Goal: Task Accomplishment & Management: Manage account settings

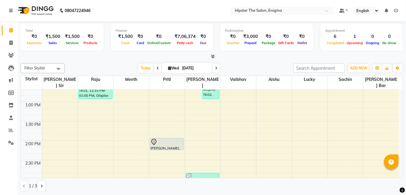
scroll to position [182, 0]
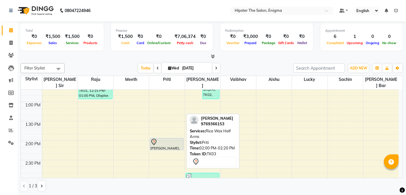
click at [159, 139] on div "[PERSON_NAME], TK03, 02:00 PM-02:20 PM, Rica Wax Half Arms" at bounding box center [167, 144] width 34 height 12
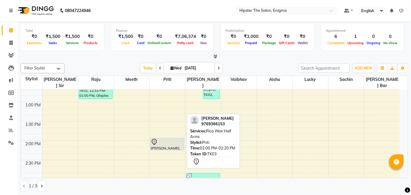
select select "7"
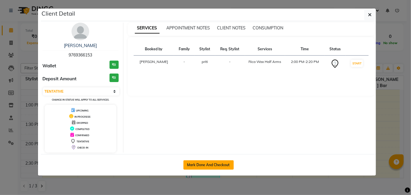
click at [210, 162] on button "Mark Done And Checkout" at bounding box center [208, 164] width 50 height 9
select select "4468"
select select "service"
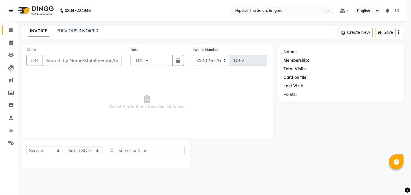
select select "3"
type input "9769366153"
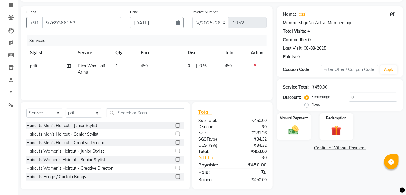
scroll to position [22, 0]
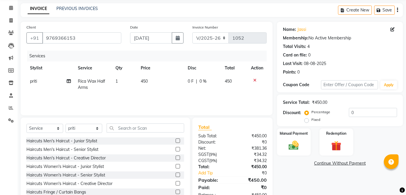
click at [256, 79] on icon at bounding box center [254, 80] width 3 height 4
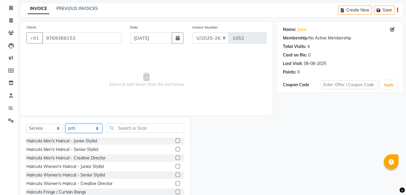
click at [78, 127] on select "Select Stylist [PERSON_NAME] [PERSON_NAME] [PERSON_NAME] [PERSON_NAME] poonam […" at bounding box center [84, 128] width 37 height 9
select select "25295"
click at [66, 124] on select "Select Stylist [PERSON_NAME] [PERSON_NAME] [PERSON_NAME] [PERSON_NAME] poonam […" at bounding box center [84, 128] width 37 height 9
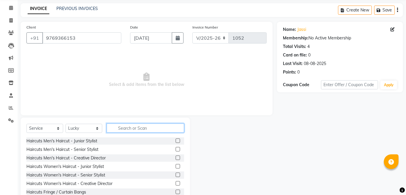
click at [133, 126] on input "text" at bounding box center [146, 128] width 78 height 9
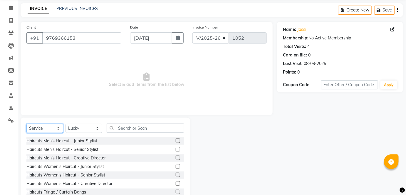
click at [44, 129] on select "Select Service Product Membership Package Voucher Prepaid Gift Card" at bounding box center [44, 128] width 37 height 9
select select "P"
click at [26, 124] on select "Select Service Product Membership Package Voucher Prepaid Gift Card" at bounding box center [44, 128] width 37 height 9
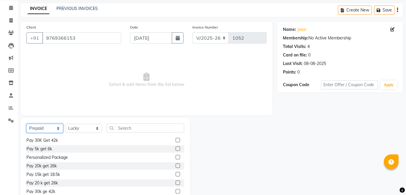
scroll to position [65, 0]
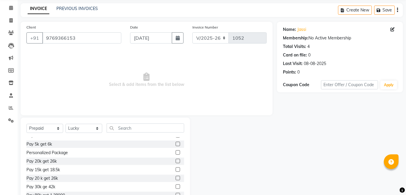
click at [176, 168] on label at bounding box center [178, 169] width 4 height 4
click at [176, 168] on input "checkbox" at bounding box center [178, 170] width 4 height 4
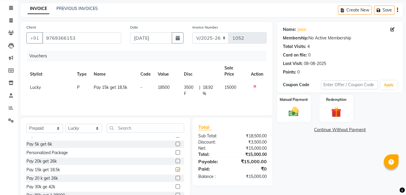
checkbox input "false"
click at [291, 106] on img at bounding box center [294, 112] width 17 height 12
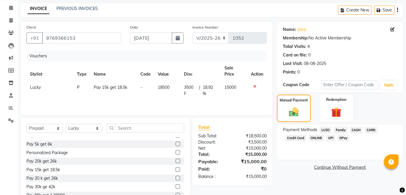
click at [344, 137] on span "GPay" at bounding box center [344, 138] width 12 height 7
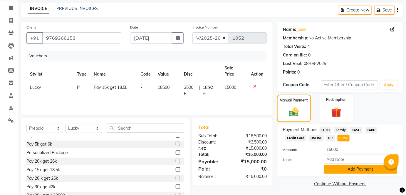
click at [349, 167] on button "Add Payment" at bounding box center [360, 169] width 73 height 9
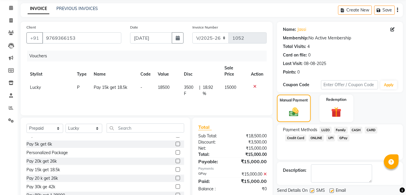
scroll to position [41, 0]
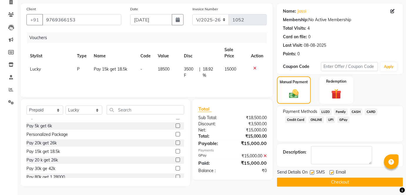
click at [326, 181] on button "Checkout" at bounding box center [340, 182] width 126 height 9
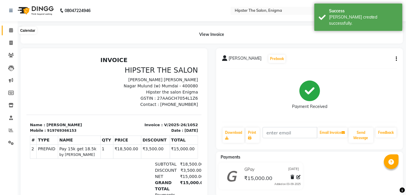
click at [14, 31] on span at bounding box center [11, 30] width 10 height 7
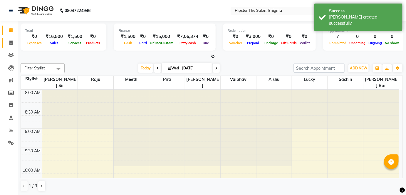
click at [11, 45] on span at bounding box center [11, 43] width 10 height 7
select select "4468"
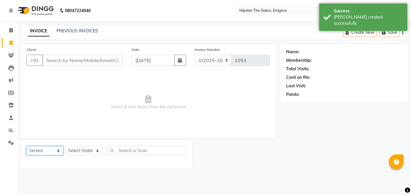
click at [45, 151] on select "Select Service Product Membership Package Voucher Prepaid Gift Card" at bounding box center [44, 150] width 37 height 9
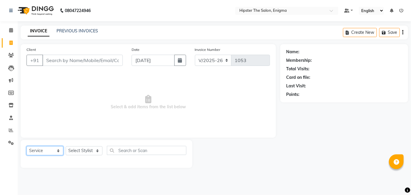
select select "P"
click at [26, 146] on select "Select Service Product Membership Package Voucher Prepaid Gift Card" at bounding box center [44, 150] width 37 height 9
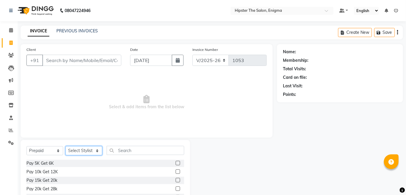
click at [81, 151] on select "Select Stylist [PERSON_NAME] [PERSON_NAME] [PERSON_NAME] [PERSON_NAME] poonam […" at bounding box center [84, 150] width 37 height 9
select select "25295"
click at [66, 146] on select "Select Stylist [PERSON_NAME] [PERSON_NAME] [PERSON_NAME] [PERSON_NAME] poonam […" at bounding box center [84, 150] width 37 height 9
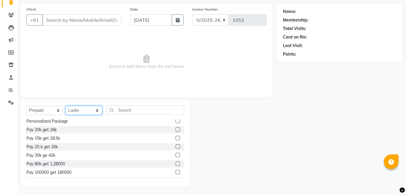
scroll to position [80, 0]
click at [176, 144] on label at bounding box center [178, 145] width 4 height 4
click at [176, 144] on input "checkbox" at bounding box center [178, 146] width 4 height 4
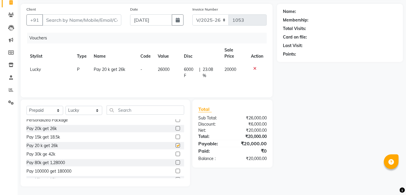
checkbox input "false"
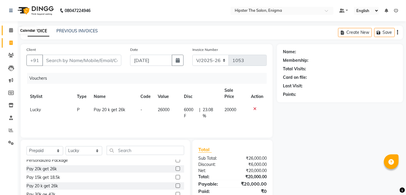
click at [13, 30] on span at bounding box center [11, 30] width 10 height 7
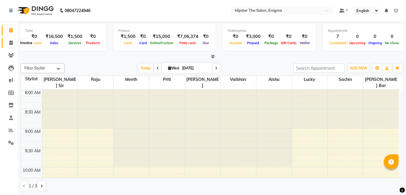
click at [9, 45] on span at bounding box center [11, 43] width 10 height 7
select select "4468"
select select "service"
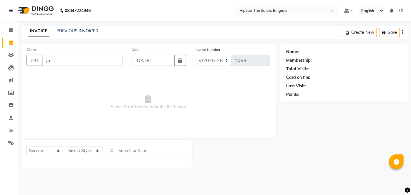
type input "j"
click at [9, 29] on icon at bounding box center [11, 30] width 4 height 4
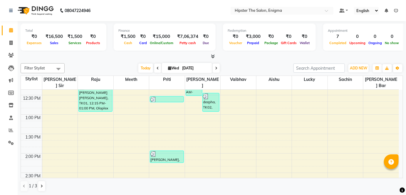
scroll to position [169, 0]
click at [11, 41] on icon at bounding box center [10, 43] width 3 height 4
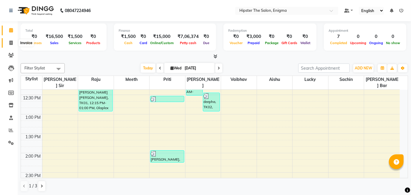
select select "4468"
select select "service"
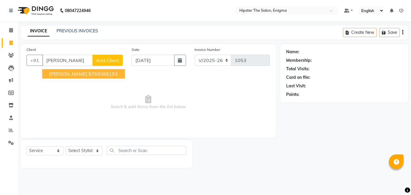
click at [69, 69] on button "[PERSON_NAME] 9769366153" at bounding box center [83, 73] width 83 height 9
type input "9769366153"
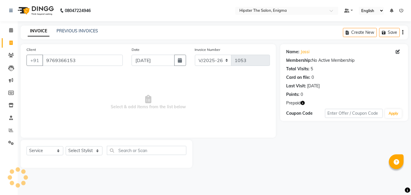
click at [303, 103] on icon "button" at bounding box center [302, 103] width 4 height 4
click at [83, 150] on select "Select Stylist [PERSON_NAME] [PERSON_NAME] [PERSON_NAME] [PERSON_NAME] poonam […" at bounding box center [84, 150] width 37 height 9
select select "85574"
click at [66, 146] on select "Select Stylist [PERSON_NAME] [PERSON_NAME] [PERSON_NAME] [PERSON_NAME] poonam […" at bounding box center [84, 150] width 37 height 9
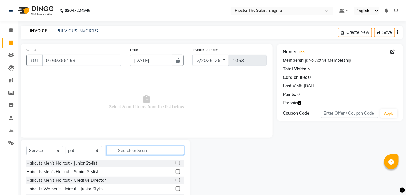
click at [131, 149] on input "text" at bounding box center [146, 150] width 78 height 9
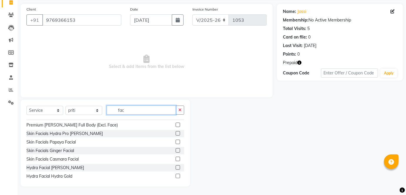
scroll to position [60, 0]
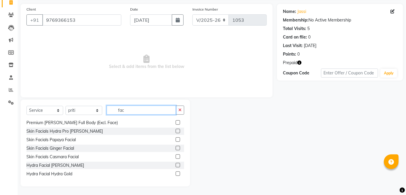
type input "fac"
click at [176, 148] on label at bounding box center [178, 148] width 4 height 4
click at [176, 148] on input "checkbox" at bounding box center [178, 148] width 4 height 4
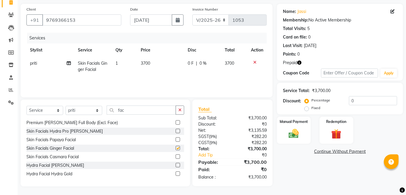
checkbox input "false"
click at [178, 108] on button "button" at bounding box center [180, 110] width 9 height 9
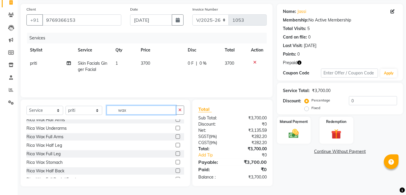
scroll to position [0, 0]
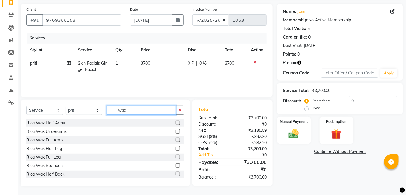
type input "wax"
click at [176, 140] on label at bounding box center [178, 140] width 4 height 4
click at [176, 140] on input "checkbox" at bounding box center [178, 140] width 4 height 4
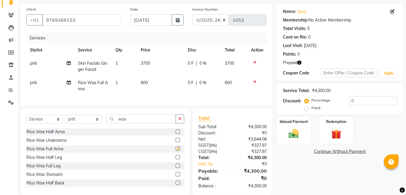
checkbox input "false"
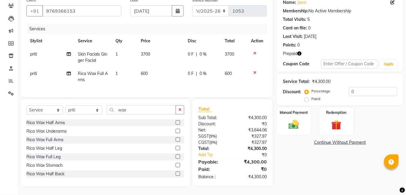
click at [176, 148] on label at bounding box center [178, 148] width 4 height 4
click at [176, 148] on input "checkbox" at bounding box center [178, 148] width 4 height 4
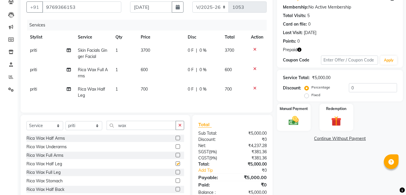
checkbox input "false"
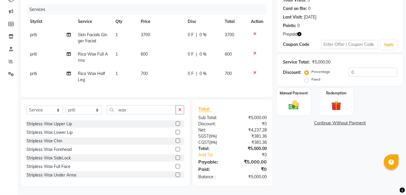
scroll to position [120, 0]
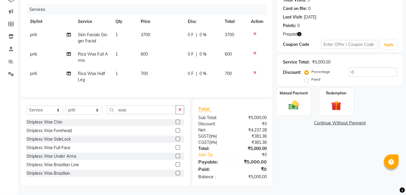
click at [176, 154] on label at bounding box center [178, 156] width 4 height 4
click at [176, 154] on input "checkbox" at bounding box center [178, 156] width 4 height 4
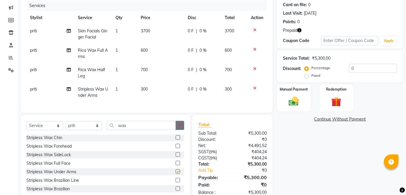
checkbox input "false"
click at [184, 126] on button "button" at bounding box center [180, 125] width 9 height 9
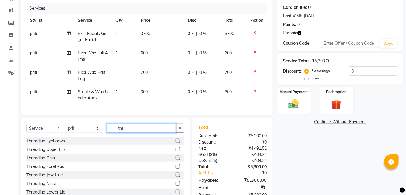
scroll to position [70, 0]
type input "thr"
click at [176, 143] on label at bounding box center [178, 141] width 4 height 4
click at [176, 143] on input "checkbox" at bounding box center [178, 141] width 4 height 4
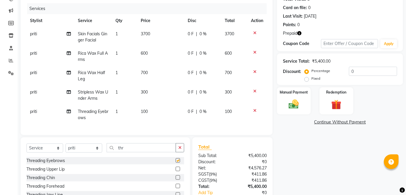
checkbox input "false"
click at [176, 171] on label at bounding box center [178, 169] width 4 height 4
click at [176, 171] on input "checkbox" at bounding box center [178, 169] width 4 height 4
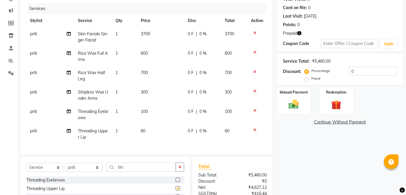
checkbox input "false"
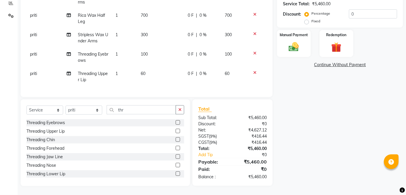
click at [176, 148] on label at bounding box center [178, 148] width 4 height 4
click at [176, 148] on input "checkbox" at bounding box center [178, 148] width 4 height 4
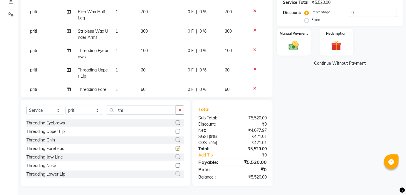
checkbox input "false"
click at [333, 46] on img at bounding box center [336, 45] width 17 height 13
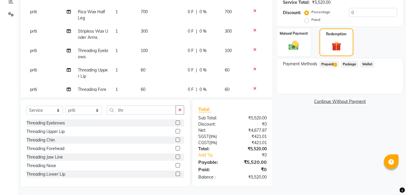
click at [333, 63] on span "Prepaid 1" at bounding box center [329, 64] width 19 height 7
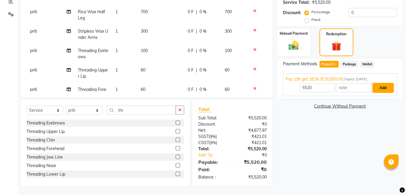
click at [384, 90] on button "Add" at bounding box center [383, 88] width 21 height 10
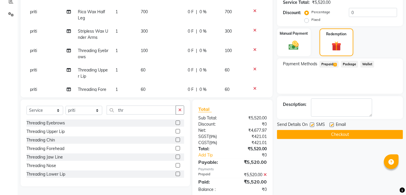
click at [326, 134] on button "Checkout" at bounding box center [340, 134] width 126 height 9
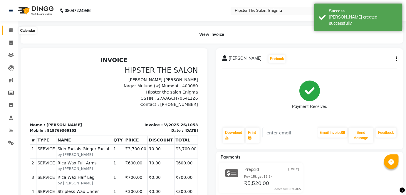
click at [11, 31] on icon at bounding box center [11, 30] width 4 height 4
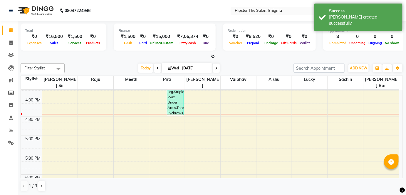
scroll to position [303, 0]
click at [210, 66] on span "[DATE]" at bounding box center [187, 68] width 50 height 10
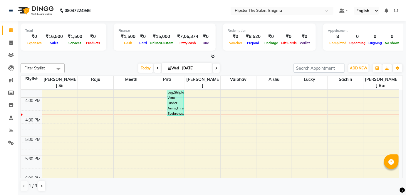
click at [206, 67] on input "[DATE]" at bounding box center [195, 68] width 29 height 9
select select "9"
select select "2025"
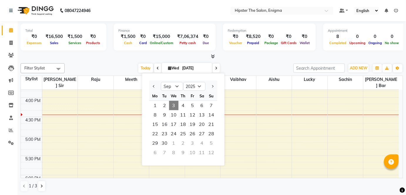
click at [242, 60] on div "Total ₹0 Expenses ₹16,500 Sales ₹1,500 Services ₹0 Products Finance ₹1,500 Cash…" at bounding box center [212, 108] width 389 height 174
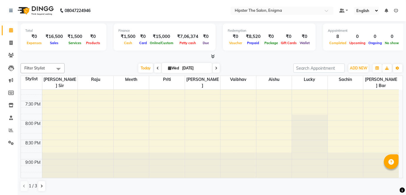
scroll to position [435, 0]
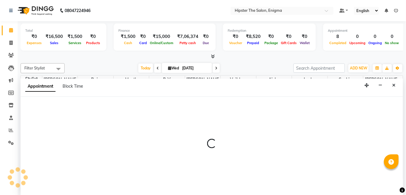
scroll to position [0, 0]
select select "25294"
select select "tentative"
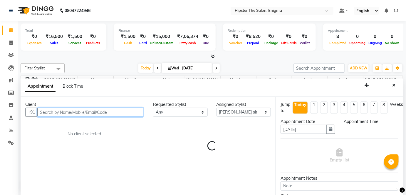
select select "1200"
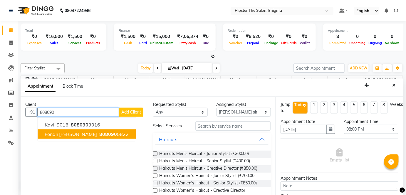
click at [99, 133] on span "808090" at bounding box center [108, 134] width 18 height 6
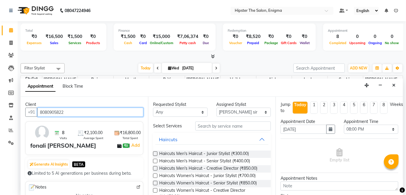
type input "8080905822"
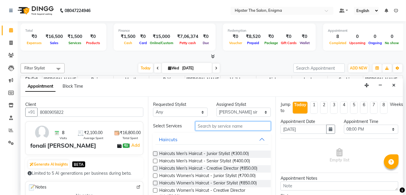
click at [210, 127] on input "text" at bounding box center [234, 125] width 76 height 9
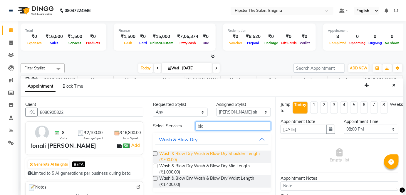
type input "blo"
click at [205, 155] on span "Wash & Blow Dry Wash & Blow Dry Shoulder Length (₹700.00)" at bounding box center [212, 157] width 107 height 12
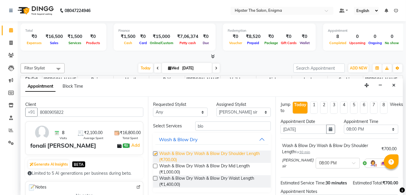
checkbox input "false"
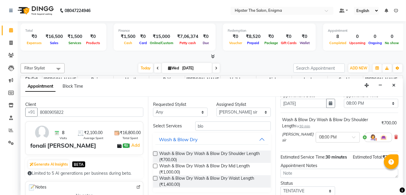
scroll to position [68, 0]
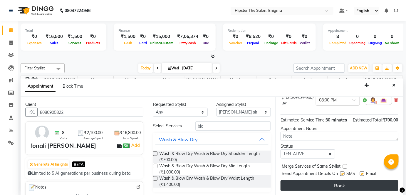
click at [326, 182] on button "Book" at bounding box center [340, 185] width 118 height 11
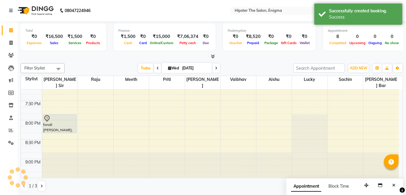
scroll to position [0, 0]
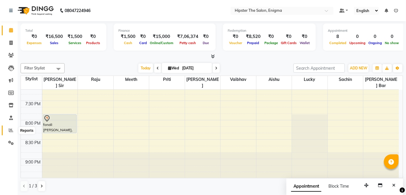
click at [10, 130] on icon at bounding box center [11, 130] width 4 height 4
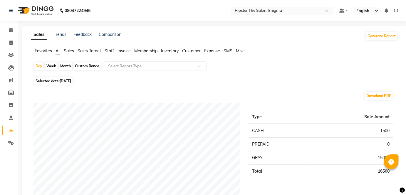
click at [84, 64] on div "Custom Range" at bounding box center [87, 66] width 27 height 8
select select "9"
select select "2025"
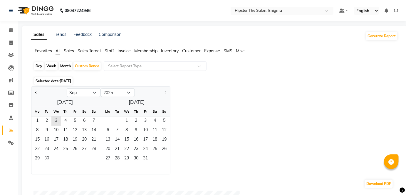
click at [111, 52] on span "Staff" at bounding box center [109, 50] width 9 height 5
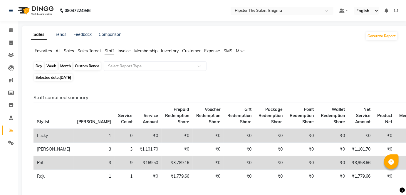
click at [80, 64] on div "Custom Range" at bounding box center [87, 66] width 27 height 8
select select "9"
select select "2025"
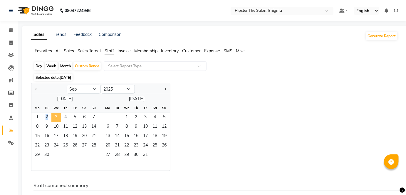
drag, startPoint x: 37, startPoint y: 117, endPoint x: 54, endPoint y: 120, distance: 17.3
click at [54, 120] on div "1 2 3 4 5 6 7" at bounding box center [64, 117] width 67 height 9
click at [54, 120] on span "3" at bounding box center [55, 117] width 9 height 9
click at [39, 118] on span "1" at bounding box center [37, 117] width 9 height 9
click at [59, 118] on span "3" at bounding box center [55, 117] width 9 height 9
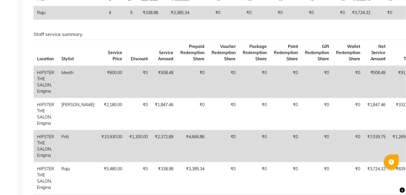
scroll to position [177, 0]
